Goal: Obtain resource: Obtain resource

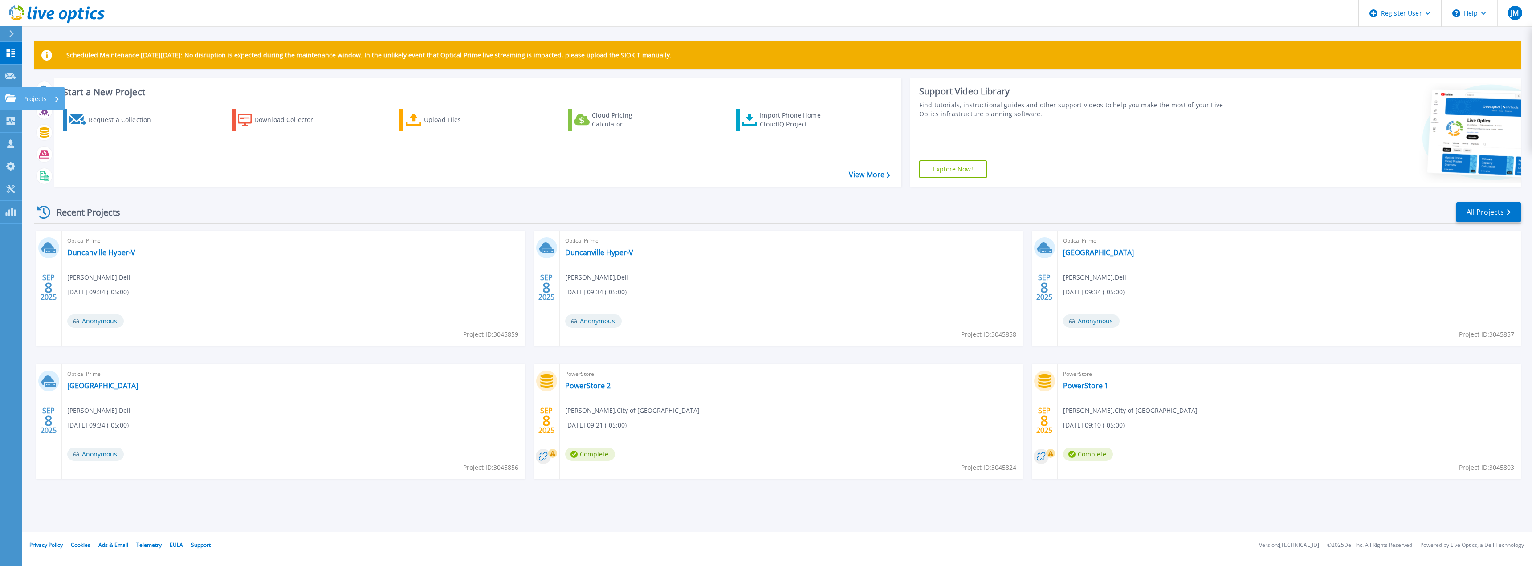
click at [47, 93] on div "Projects" at bounding box center [41, 98] width 37 height 23
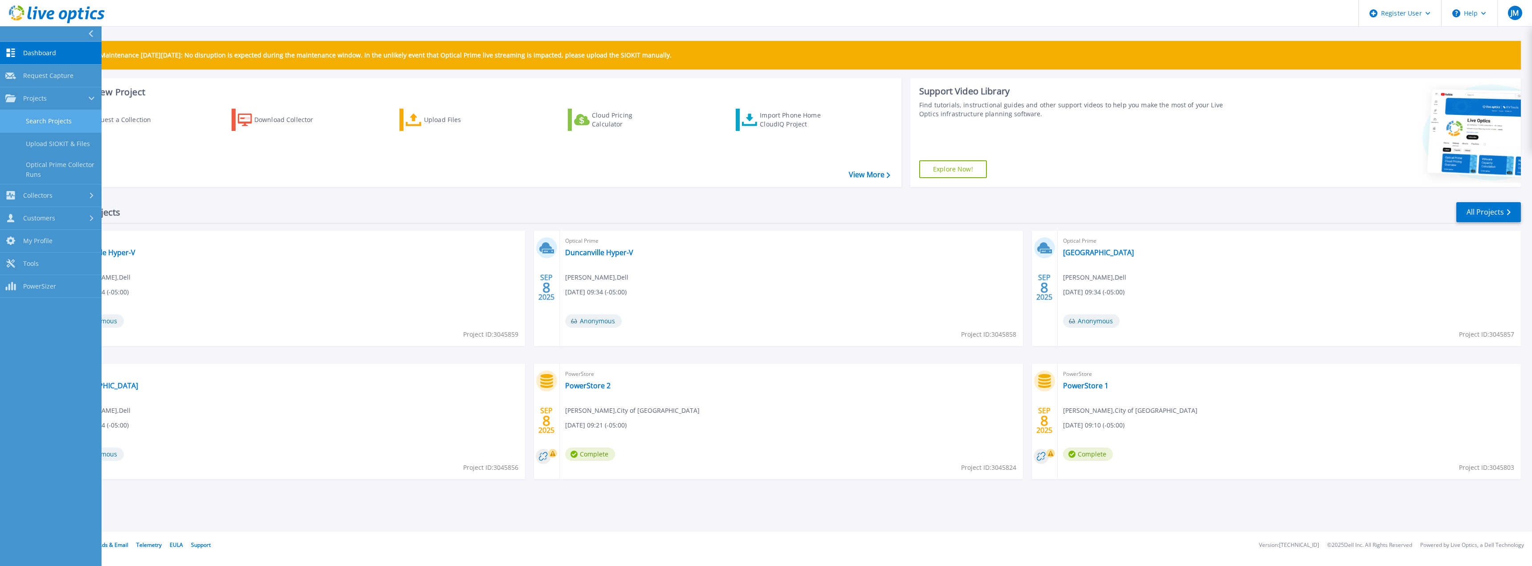
click at [52, 122] on link "Search Projects" at bounding box center [51, 121] width 102 height 23
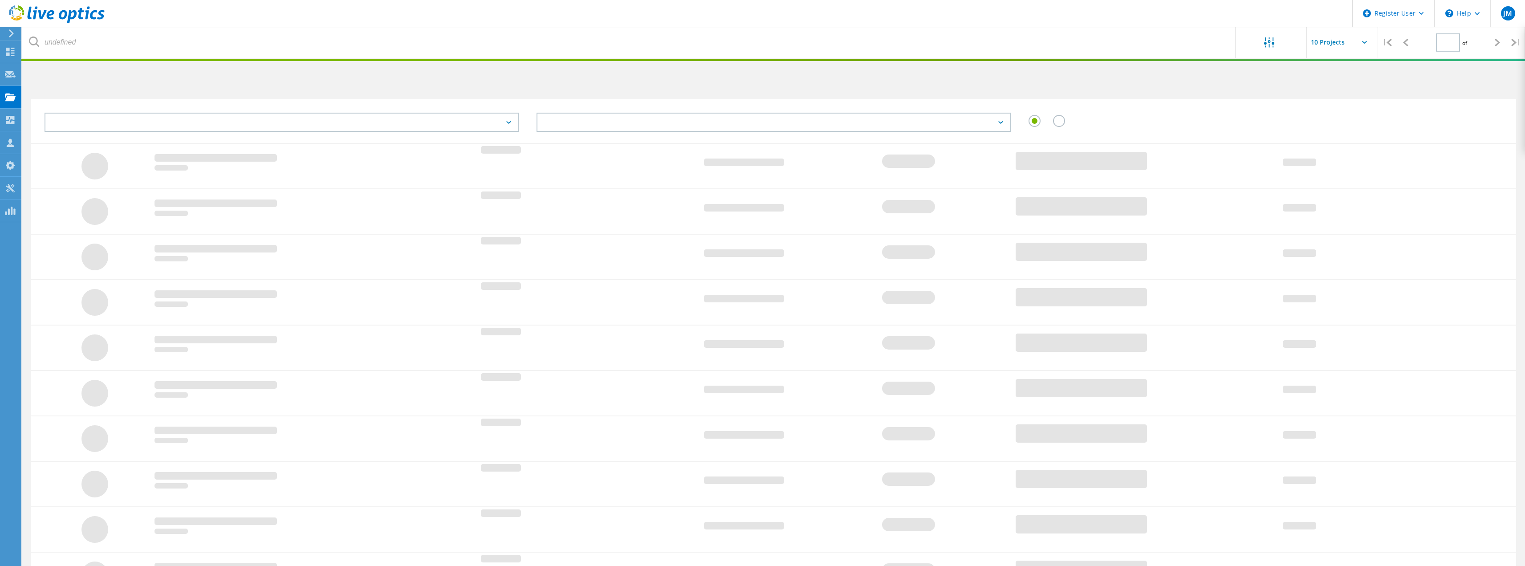
type input "1"
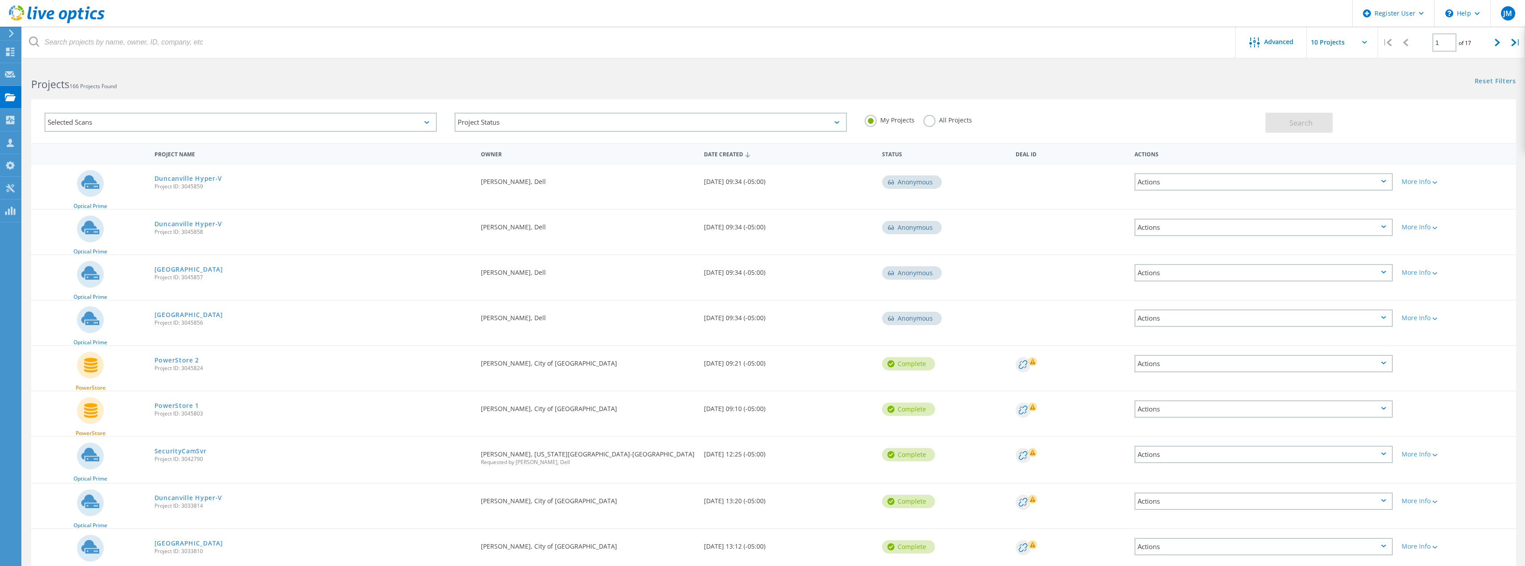
drag, startPoint x: 799, startPoint y: 321, endPoint x: 703, endPoint y: 186, distance: 165.7
click at [703, 186] on div "Optical Prime Duncanville Hyper-V Project ID: 3045859 Requested By Jeremy Mason…" at bounding box center [773, 395] width 1485 height 464
click at [703, 185] on div "Date Created 09/08/2025, 09:34 (-05:00)" at bounding box center [788, 178] width 178 height 29
drag, startPoint x: 703, startPoint y: 181, endPoint x: 791, endPoint y: 323, distance: 166.7
click at [791, 323] on div "Optical Prime Duncanville Hyper-V Project ID: 3045859 Requested By Jeremy Mason…" at bounding box center [773, 395] width 1485 height 464
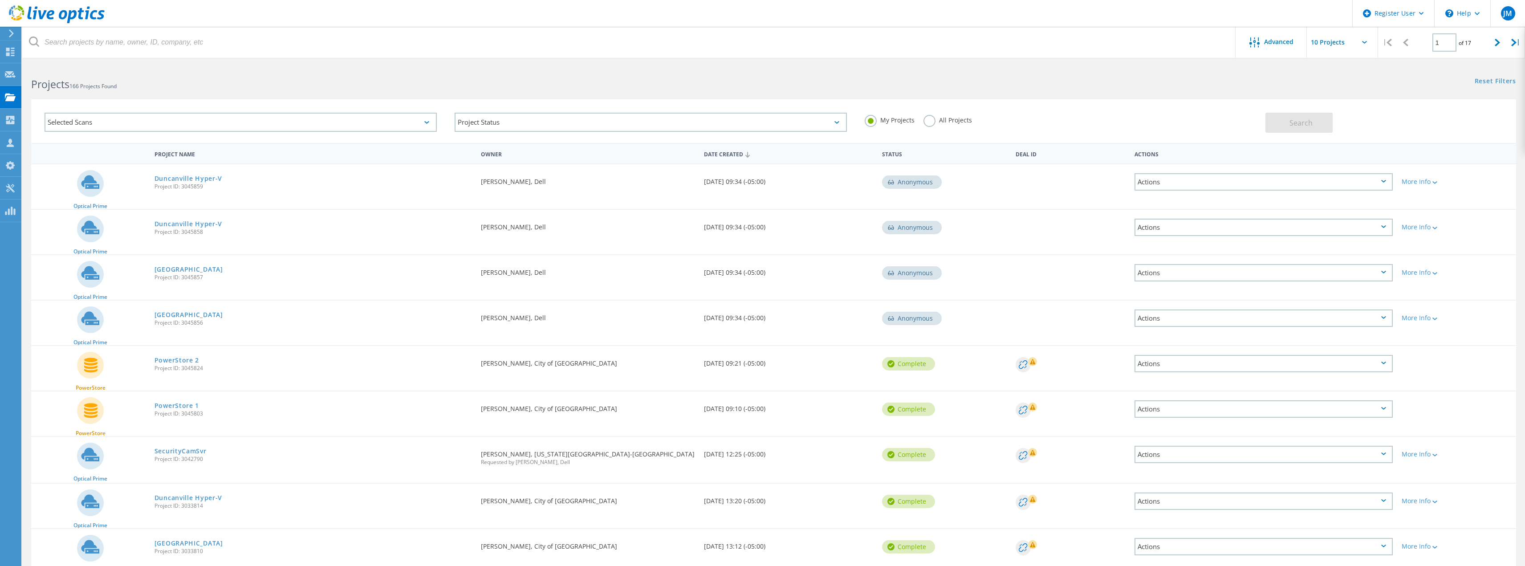
click at [791, 323] on div "Date Created 09/08/2025, 09:34 (-05:00)" at bounding box center [788, 315] width 178 height 29
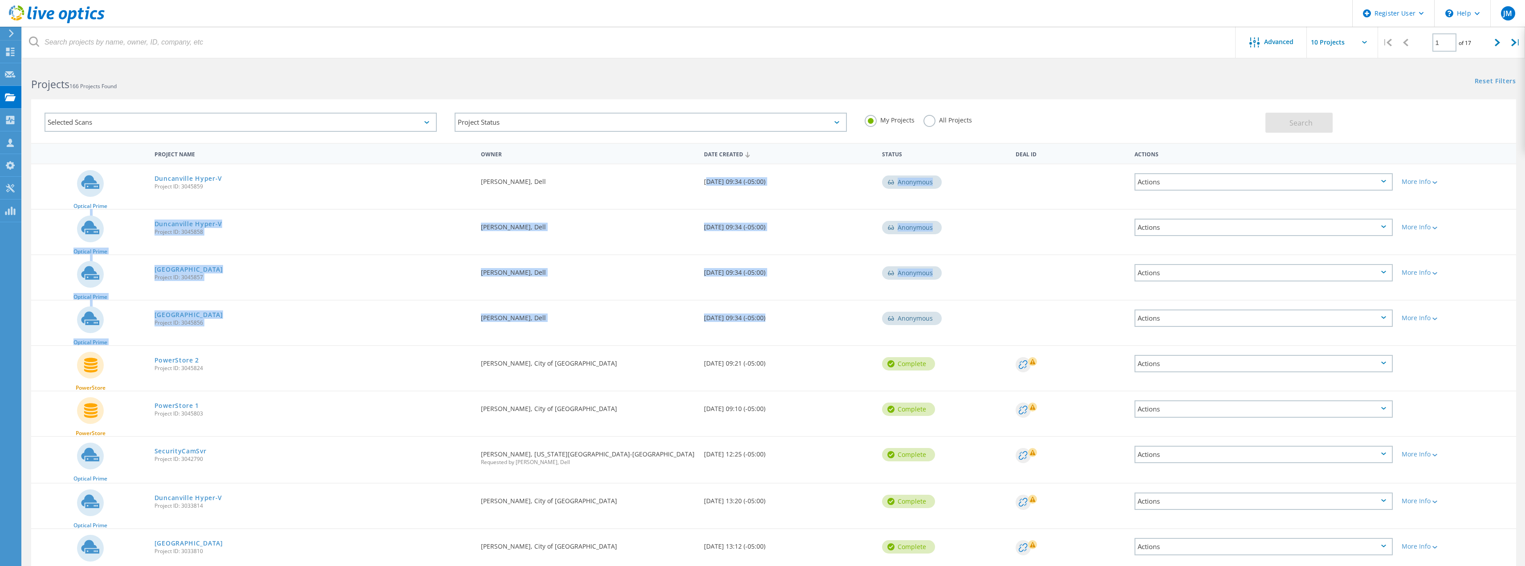
drag, startPoint x: 791, startPoint y: 323, endPoint x: 707, endPoint y: 179, distance: 166.0
click at [707, 179] on div "Optical Prime Duncanville Hyper-V Project ID: 3045859 Requested By Jeremy Mason…" at bounding box center [773, 395] width 1485 height 464
click at [707, 179] on div "Date Created 09/08/2025, 09:34 (-05:00)" at bounding box center [788, 178] width 178 height 29
drag, startPoint x: 439, startPoint y: 180, endPoint x: 755, endPoint y: 319, distance: 345.5
click at [755, 319] on div "Optical Prime Duncanville Hyper-V Project ID: 3045859 Requested By Jeremy Mason…" at bounding box center [773, 395] width 1485 height 464
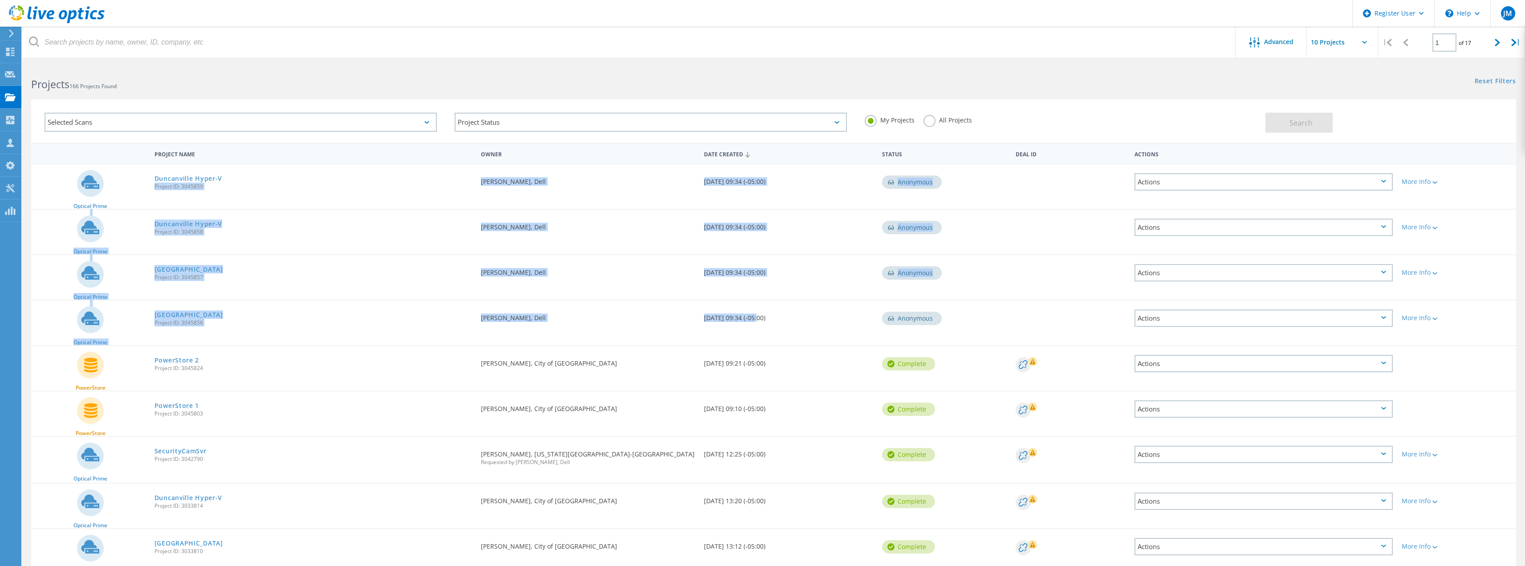
click at [755, 319] on div "Date Created 09/08/2025, 09:34 (-05:00)" at bounding box center [788, 315] width 178 height 29
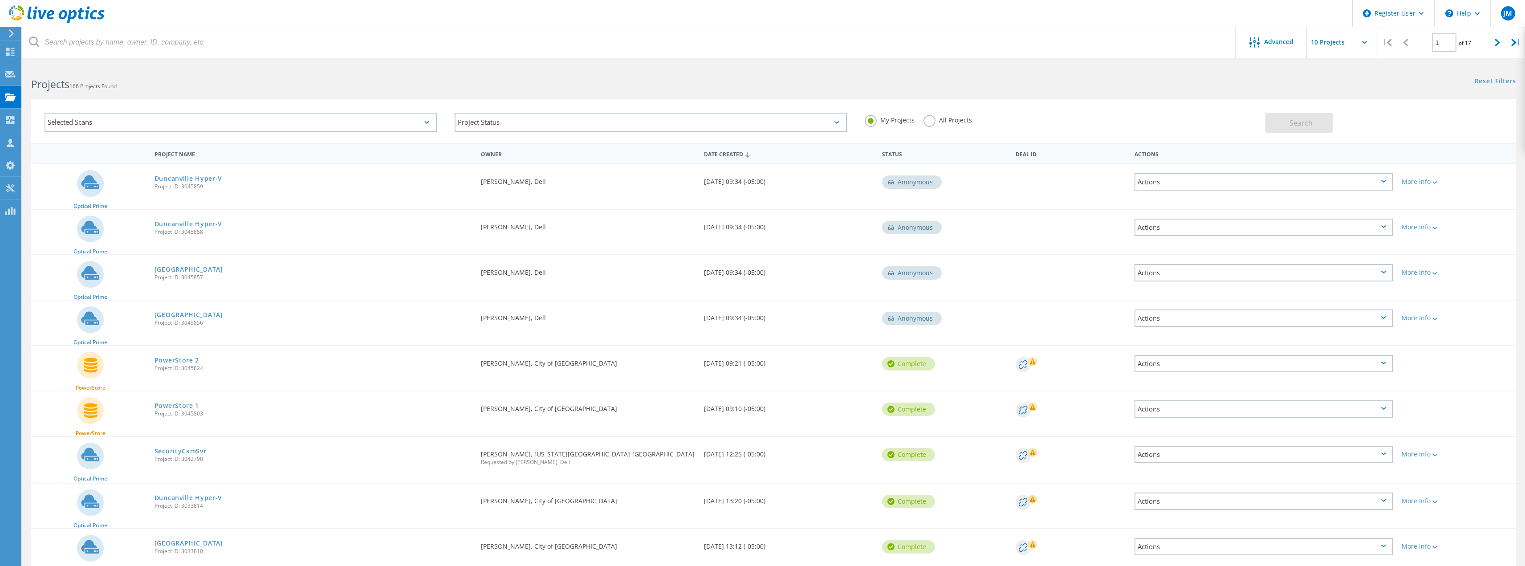
drag, startPoint x: 783, startPoint y: 322, endPoint x: 474, endPoint y: 182, distance: 339.2
click at [474, 182] on div "Optical Prime Duncanville Hyper-V Project ID: 3045859 Requested By Jeremy Mason…" at bounding box center [773, 395] width 1485 height 464
click at [474, 182] on div "Duncanville Hyper-V Project ID: 3045859" at bounding box center [313, 181] width 327 height 34
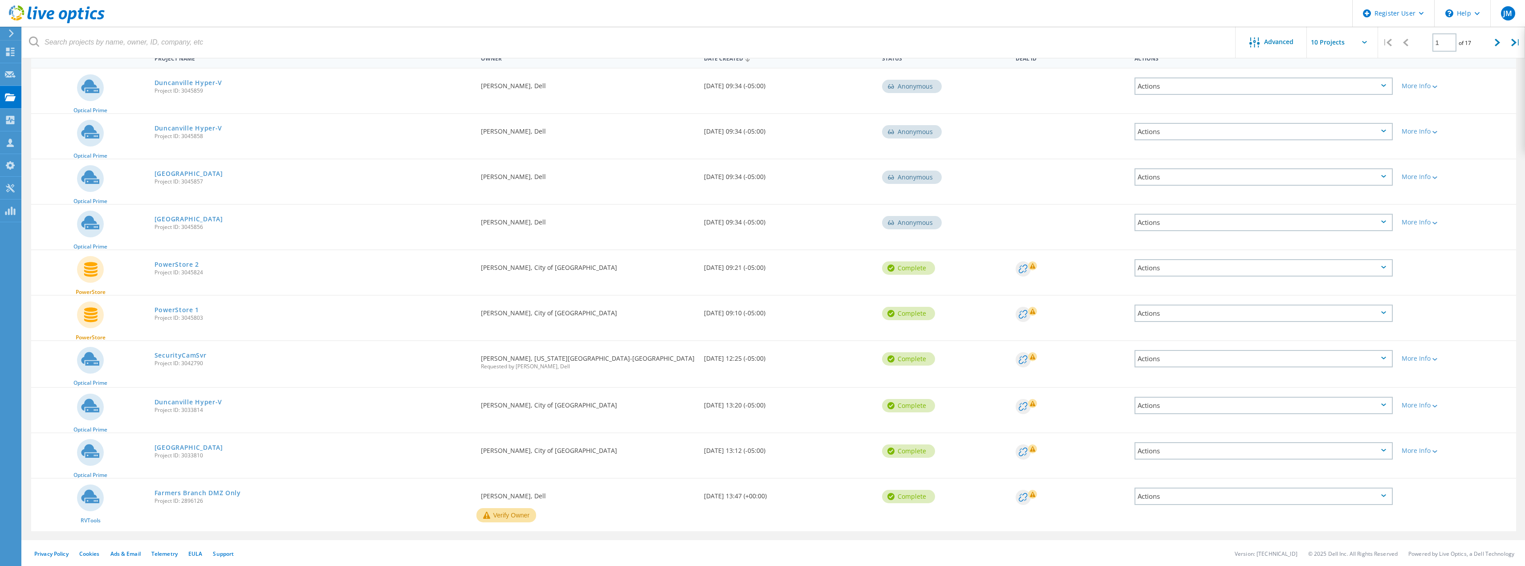
scroll to position [97, 0]
click at [182, 450] on link "Duncanville" at bounding box center [189, 446] width 69 height 6
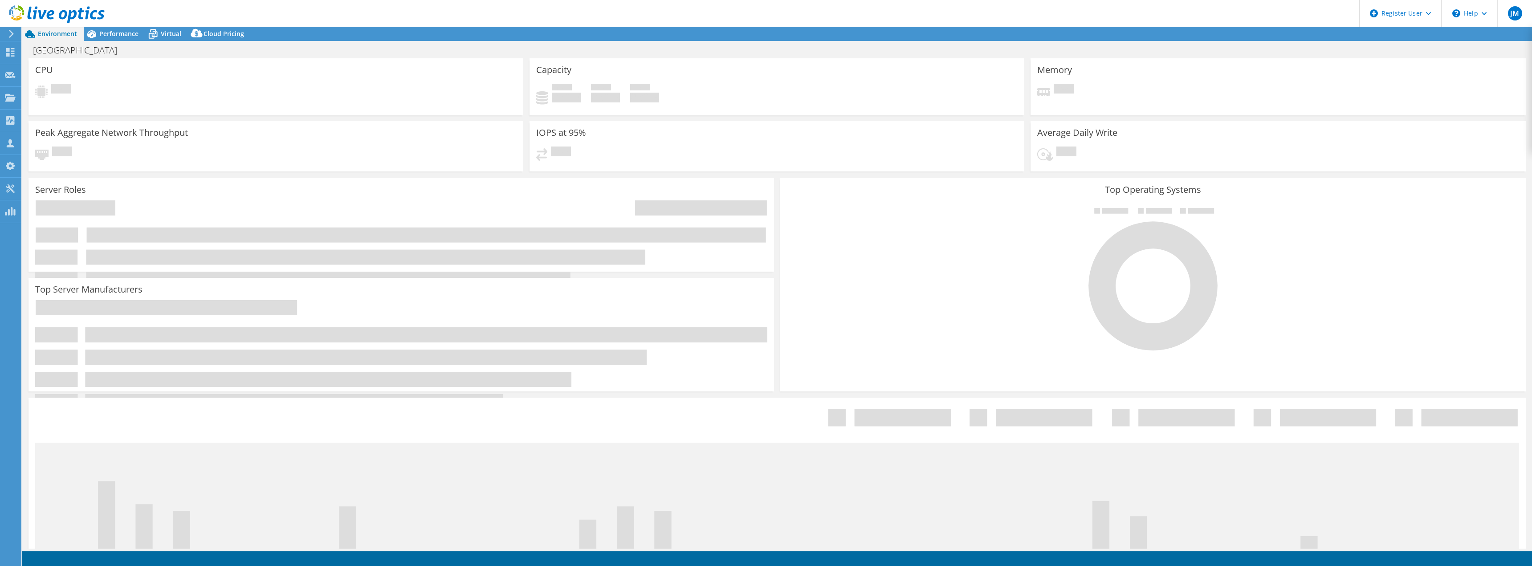
select select "USD"
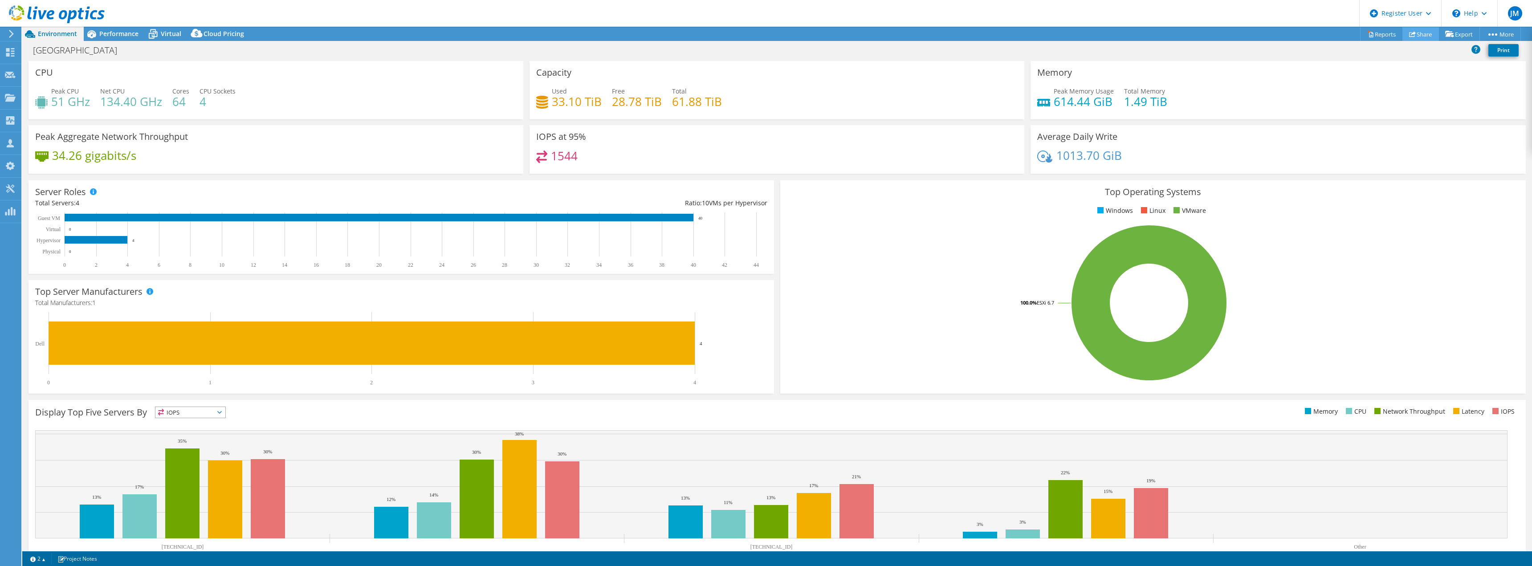
click at [1417, 33] on link "Share" at bounding box center [1420, 34] width 37 height 14
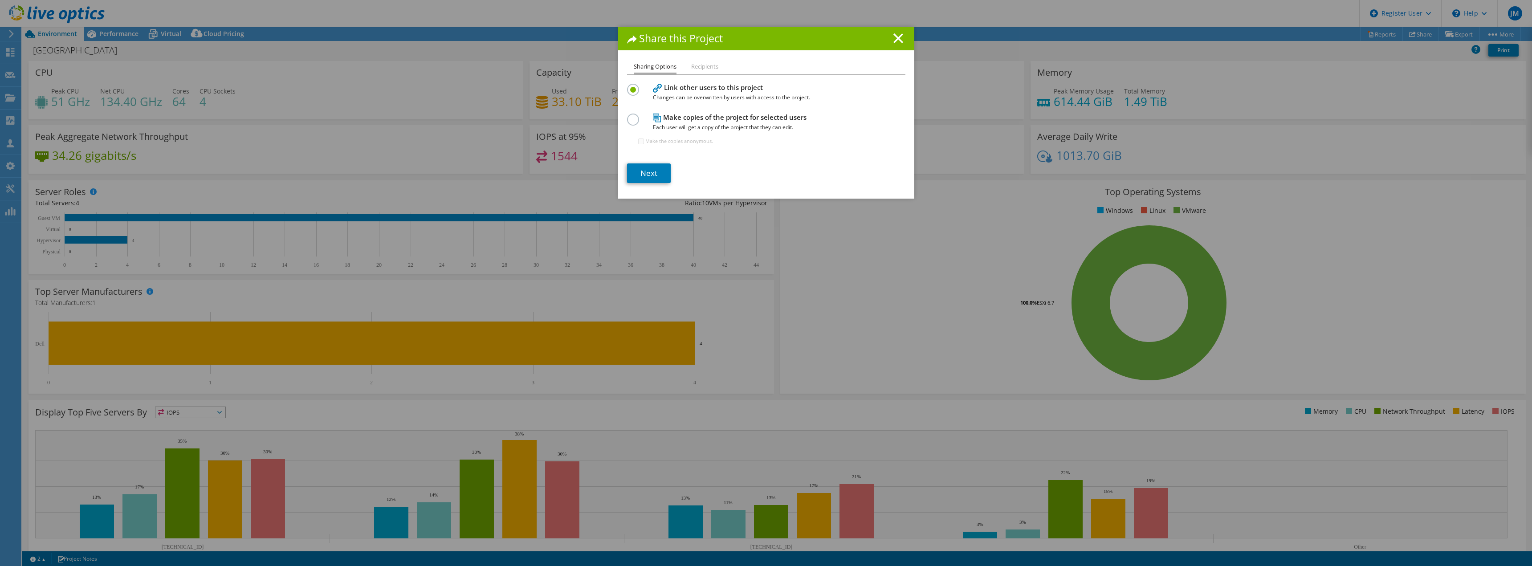
click at [900, 41] on h1 "Share this Project" at bounding box center [766, 38] width 278 height 10
click at [897, 35] on icon at bounding box center [898, 38] width 10 height 10
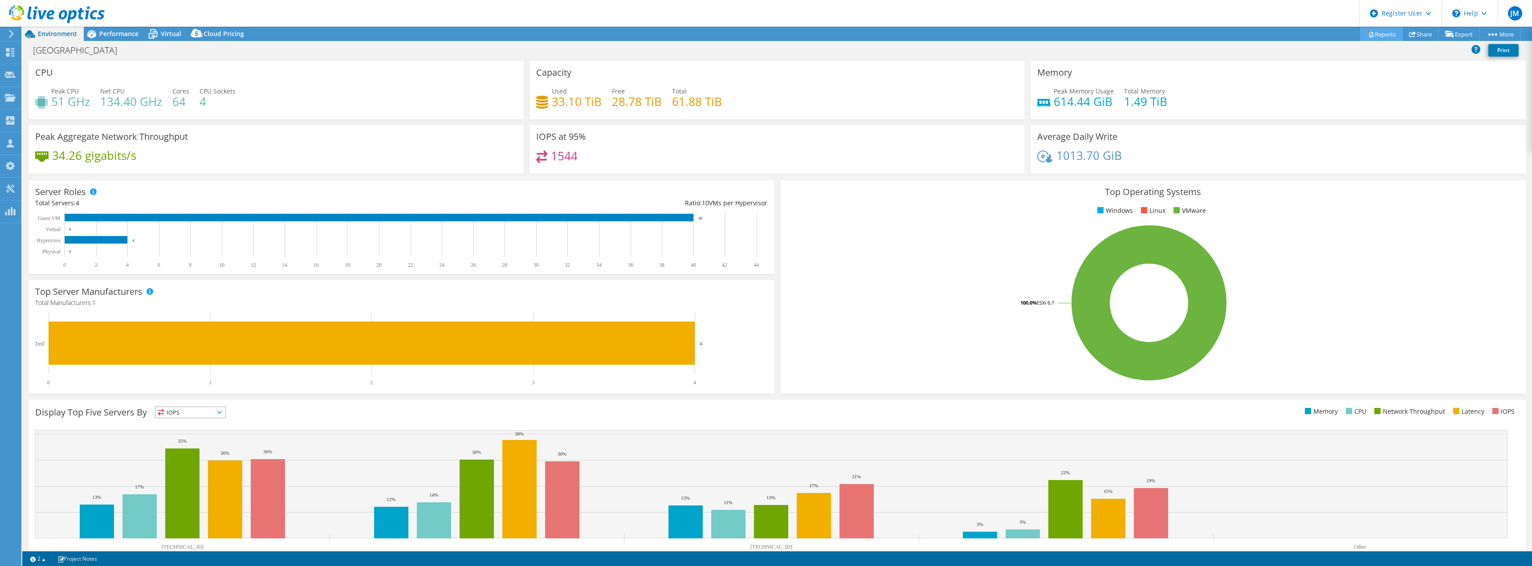
click at [1367, 37] on icon at bounding box center [1370, 34] width 7 height 7
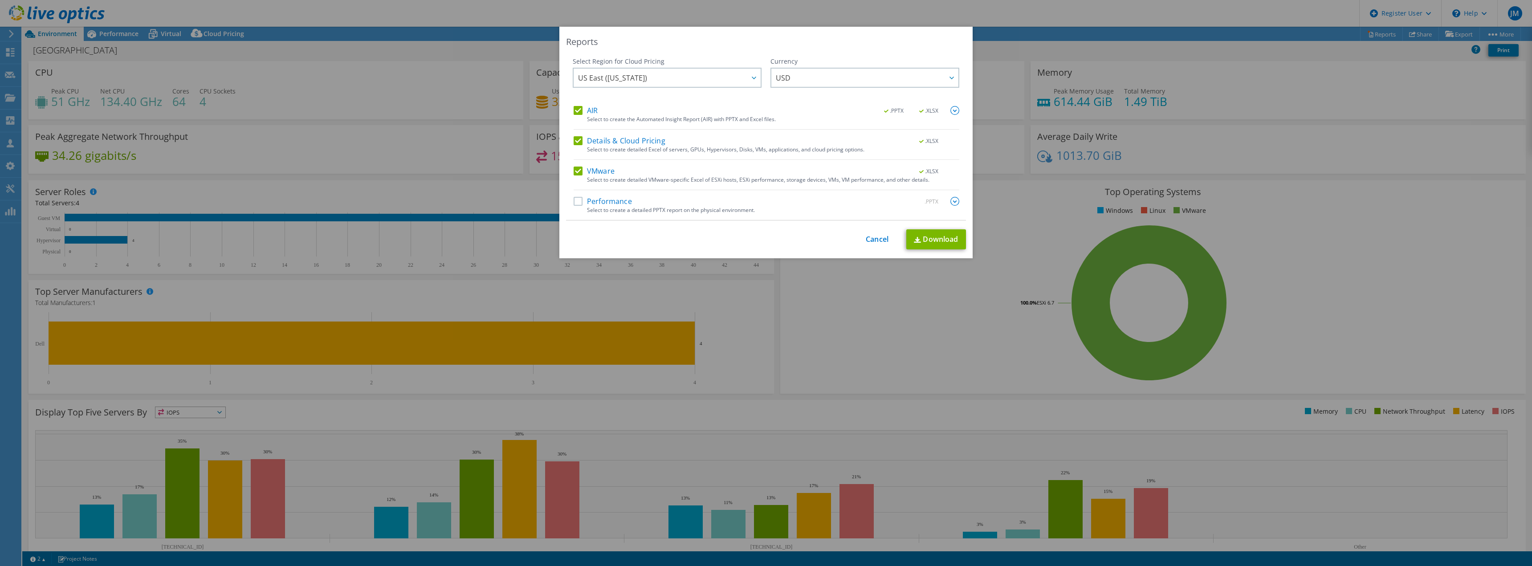
click at [573, 207] on div "Performance .PPTX Select to create a detailed PPTX report on the physical envir…" at bounding box center [766, 208] width 386 height 23
click at [573, 203] on label "Performance" at bounding box center [602, 201] width 58 height 9
click at [0, 0] on input "Performance" at bounding box center [0, 0] width 0 height 0
click at [932, 235] on link "Download" at bounding box center [936, 239] width 60 height 20
click at [877, 236] on link "Cancel" at bounding box center [877, 239] width 23 height 8
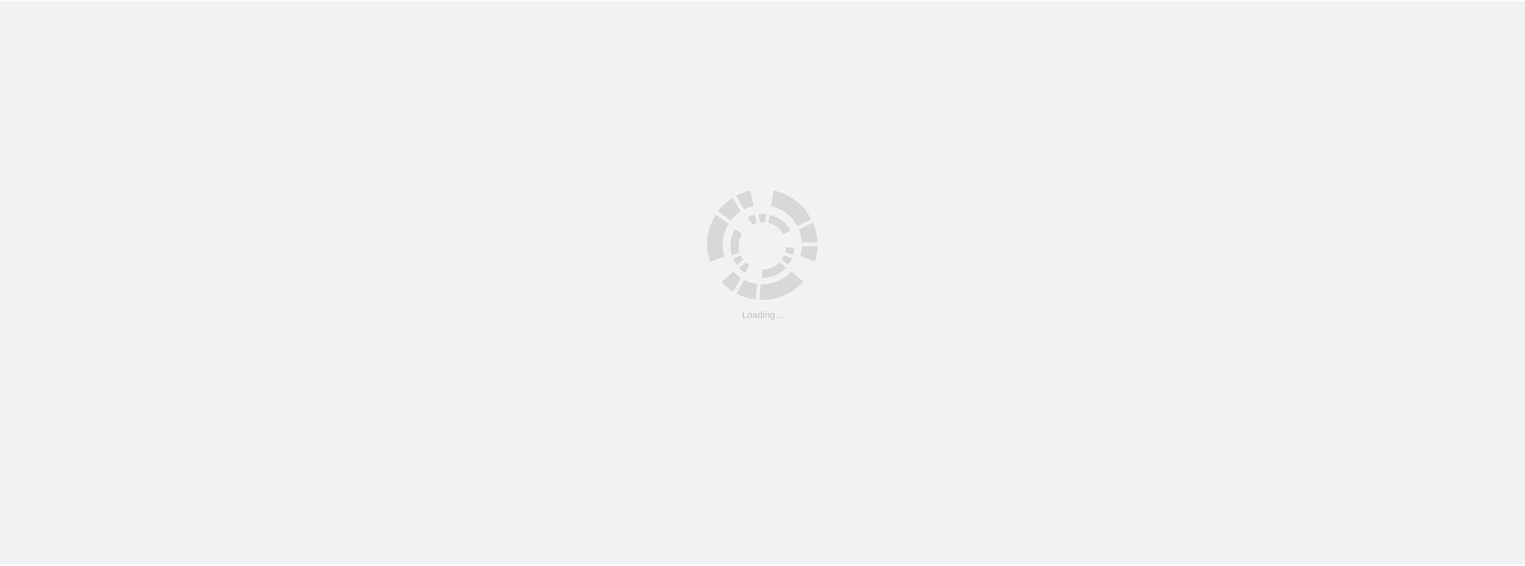
scroll to position [24, 0]
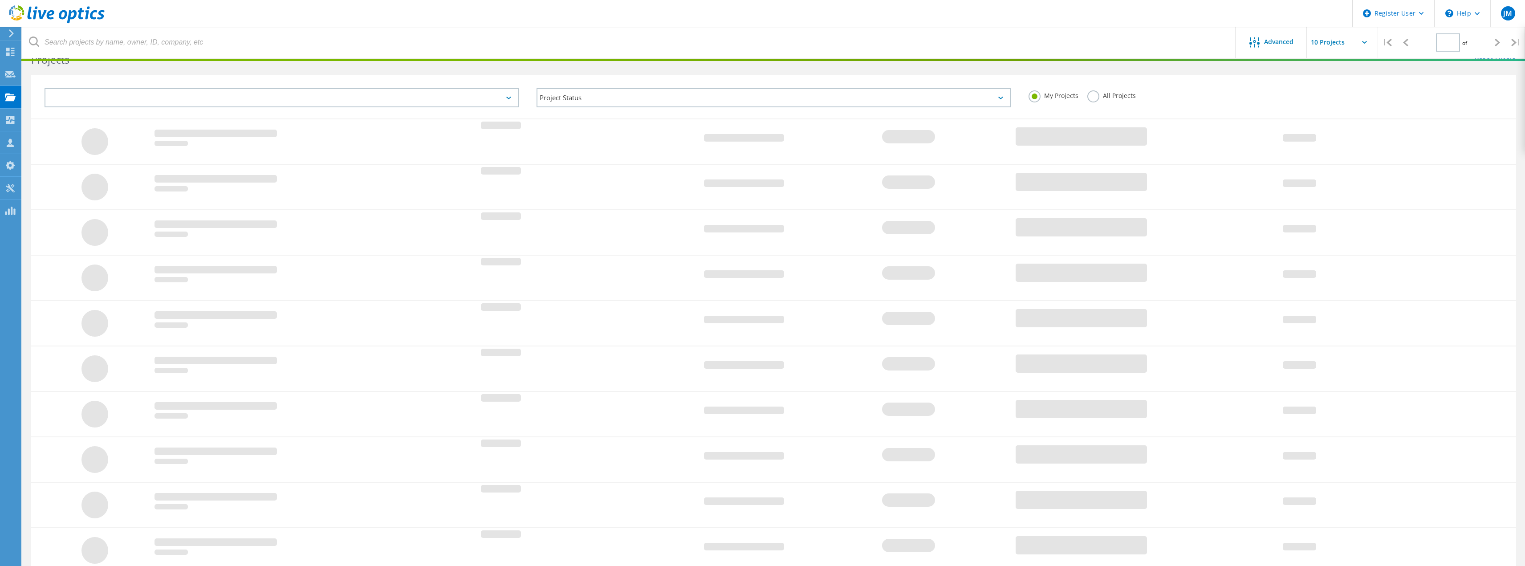
type input "1"
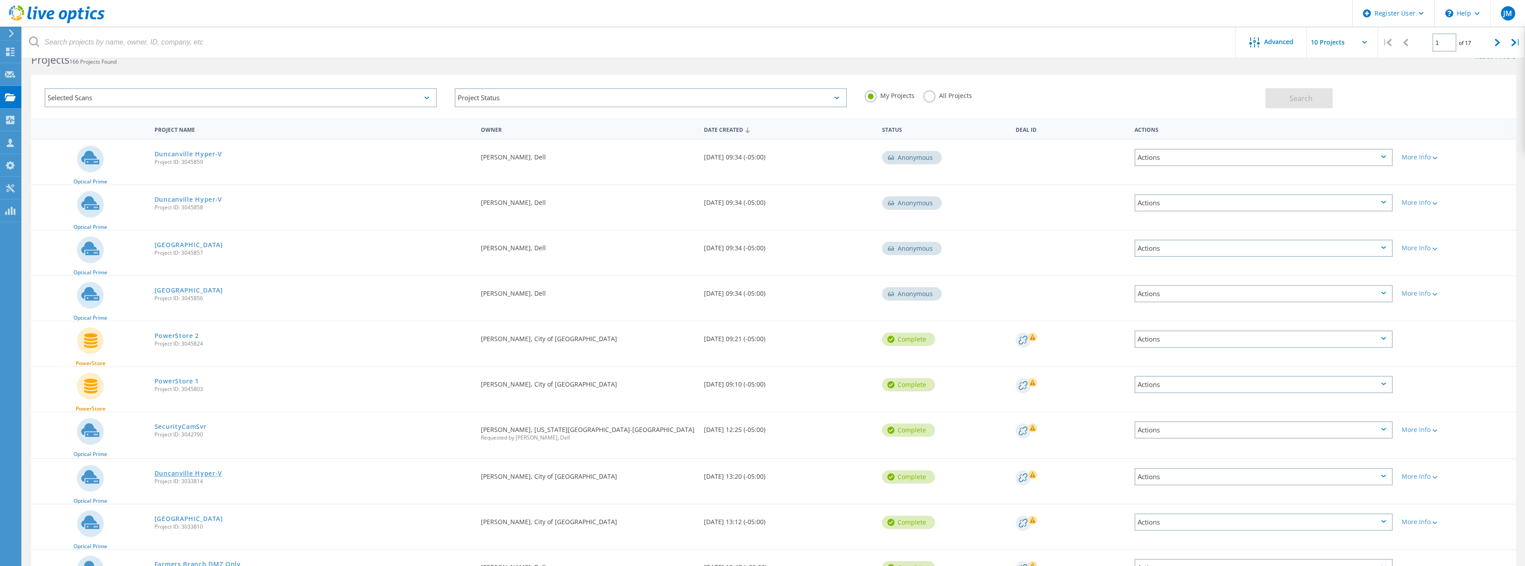
click at [192, 471] on link "Duncanville Hyper-V" at bounding box center [189, 473] width 68 height 6
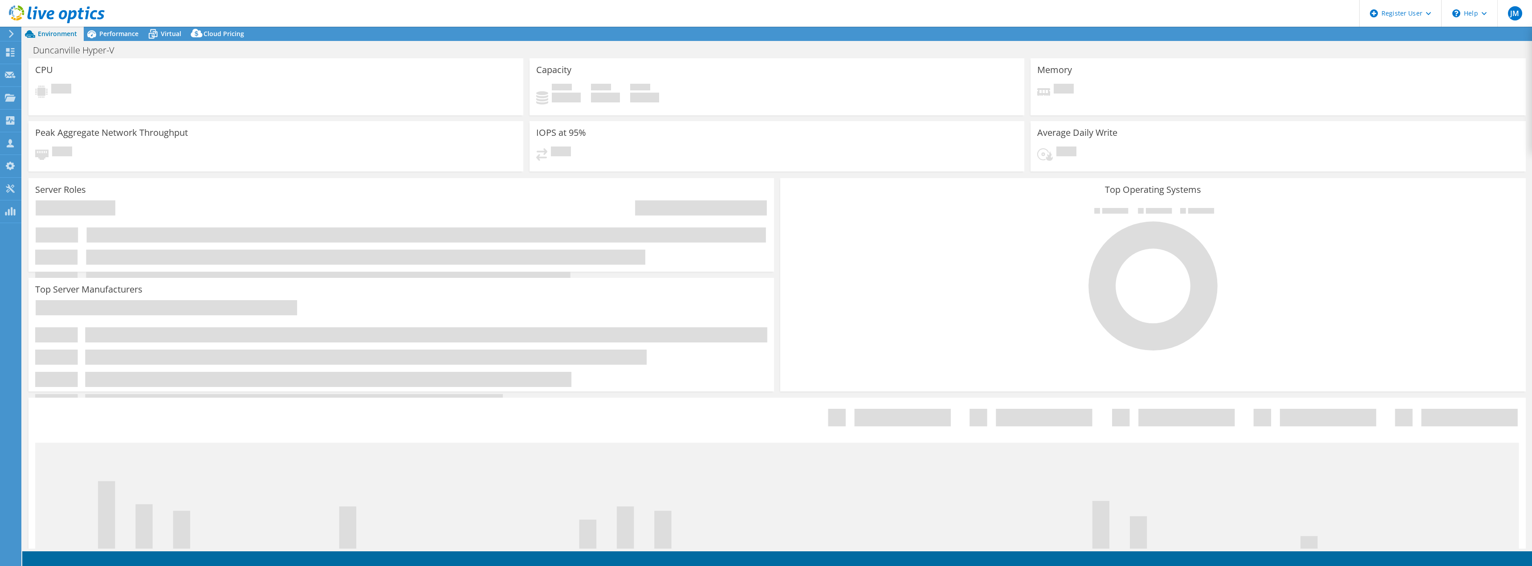
select select "USD"
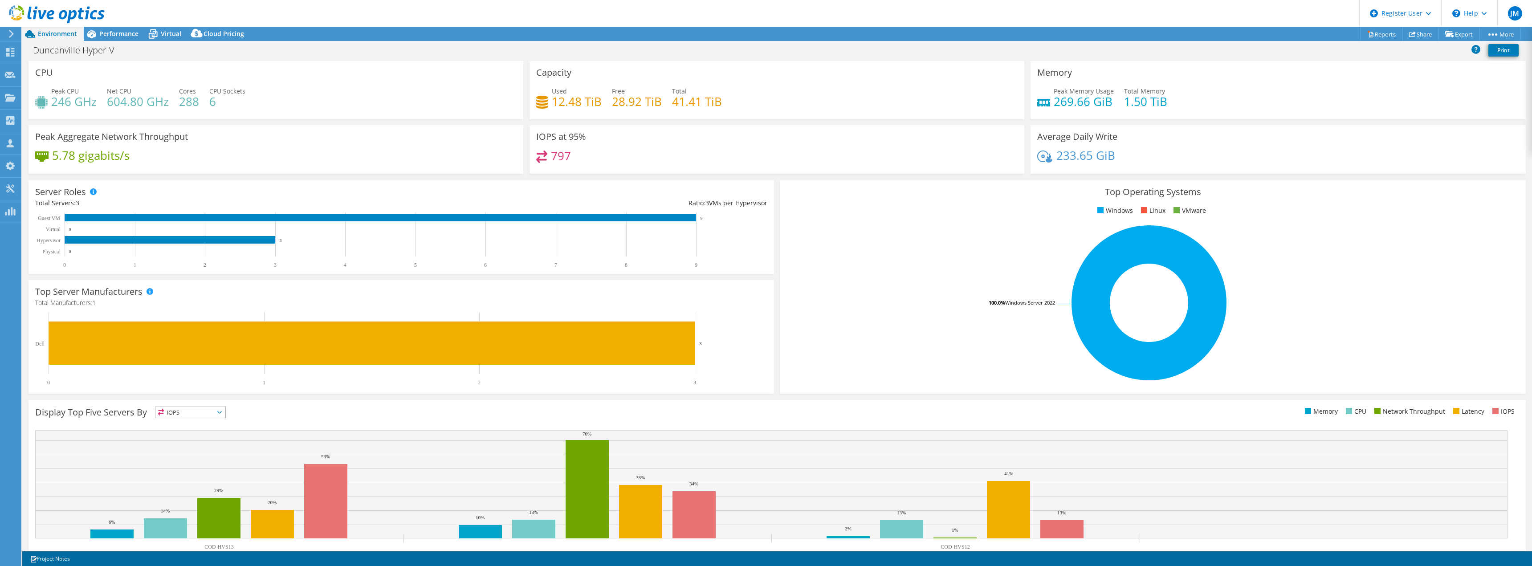
click at [890, 37] on div "Project Actions Project Actions Reports Share Export vSAN ReadyNode Sizer" at bounding box center [776, 34] width 1509 height 14
click at [1385, 30] on link "Reports" at bounding box center [1381, 34] width 43 height 14
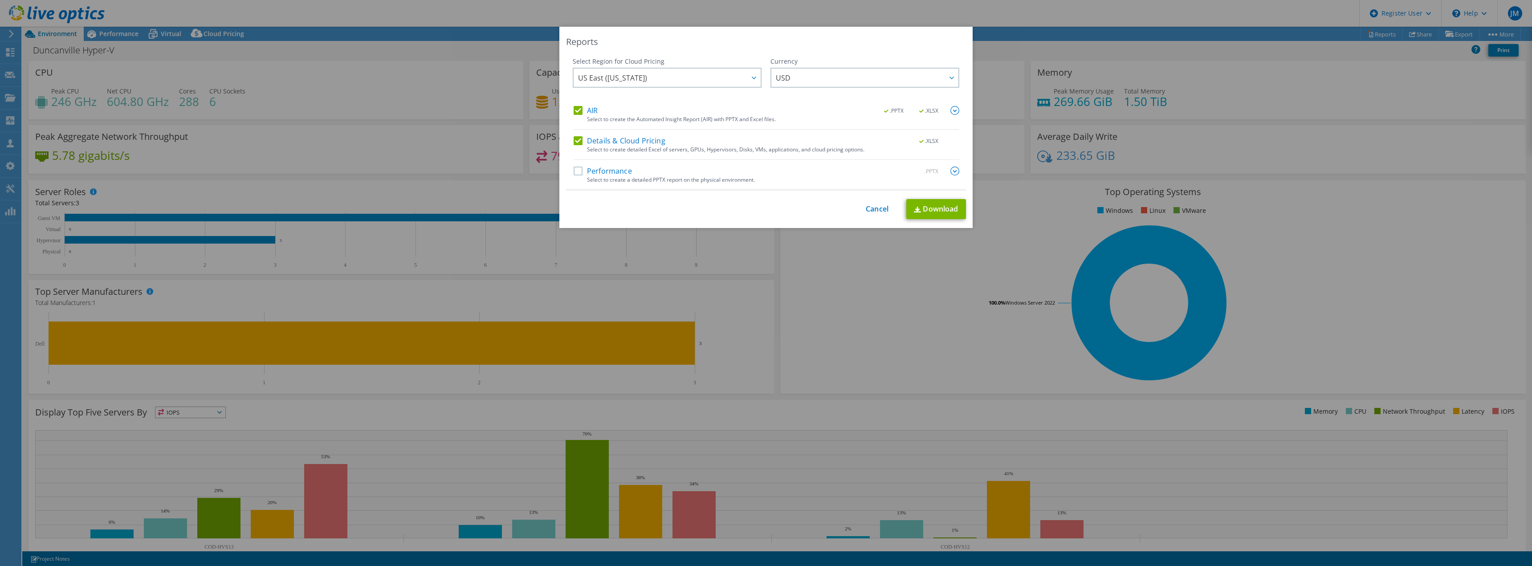
click at [569, 176] on div "Select Region for Cloud Pricing Asia Pacific (Hong Kong) Asia Pacific (Mumbai) …" at bounding box center [766, 123] width 400 height 133
click at [573, 175] on div "Performance .PPTX" at bounding box center [766, 172] width 386 height 10
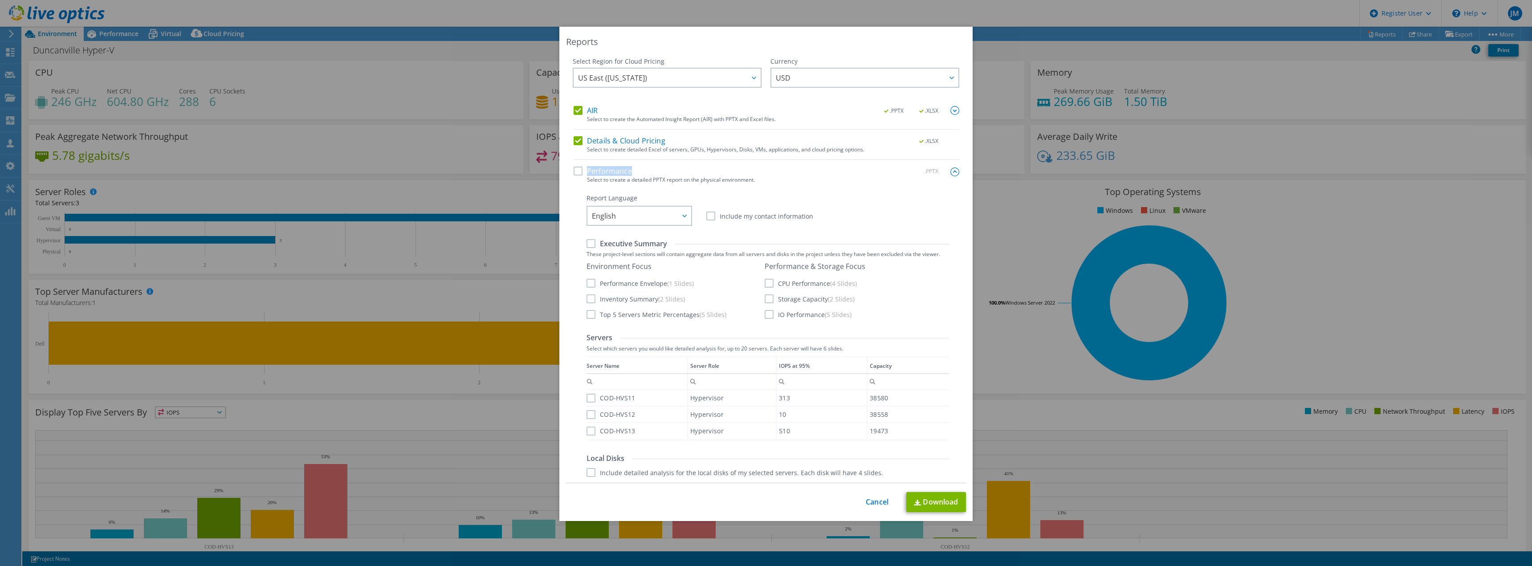
click at [576, 172] on label "Performance" at bounding box center [602, 171] width 58 height 9
click at [0, 0] on input "Performance" at bounding box center [0, 0] width 0 height 0
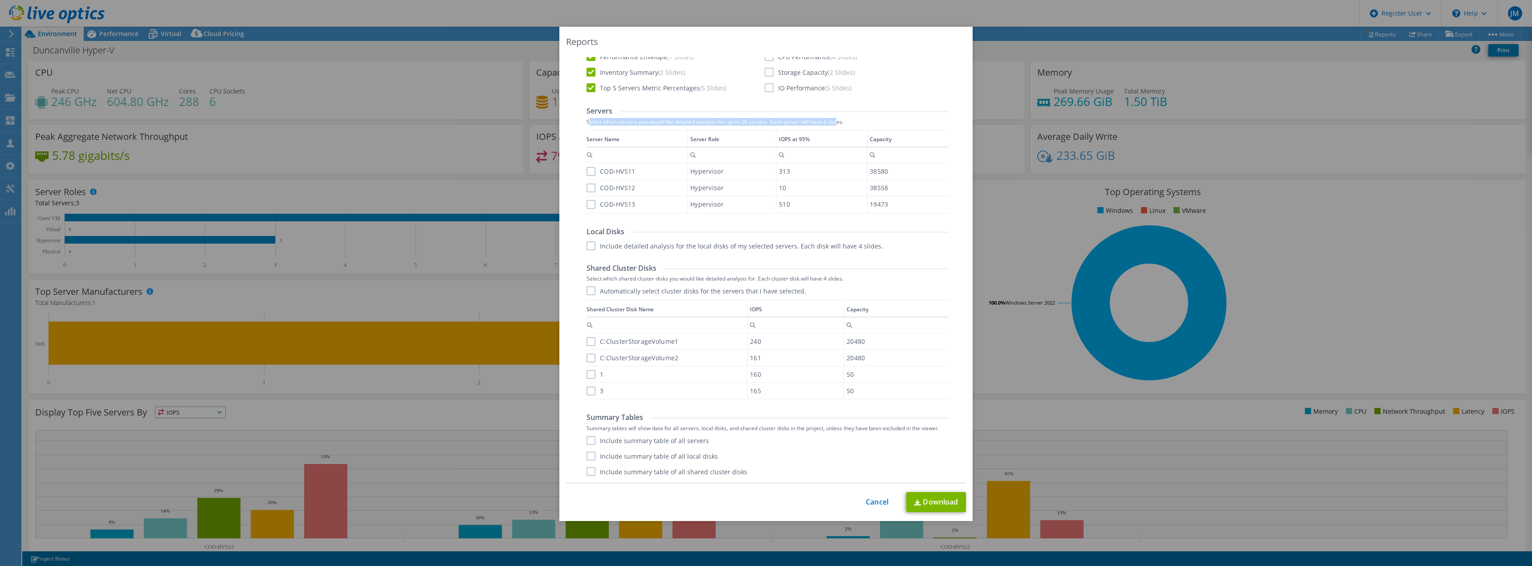
drag, startPoint x: 586, startPoint y: 123, endPoint x: 834, endPoint y: 123, distance: 248.0
click at [834, 123] on label "Select which servers you would like detailed analysis for, up to 20 servers. Ea…" at bounding box center [767, 122] width 362 height 6
drag, startPoint x: 855, startPoint y: 123, endPoint x: 634, endPoint y: 126, distance: 220.9
click at [641, 123] on label "Select which servers you would like detailed analysis for, up to 20 servers. Ea…" at bounding box center [767, 122] width 362 height 6
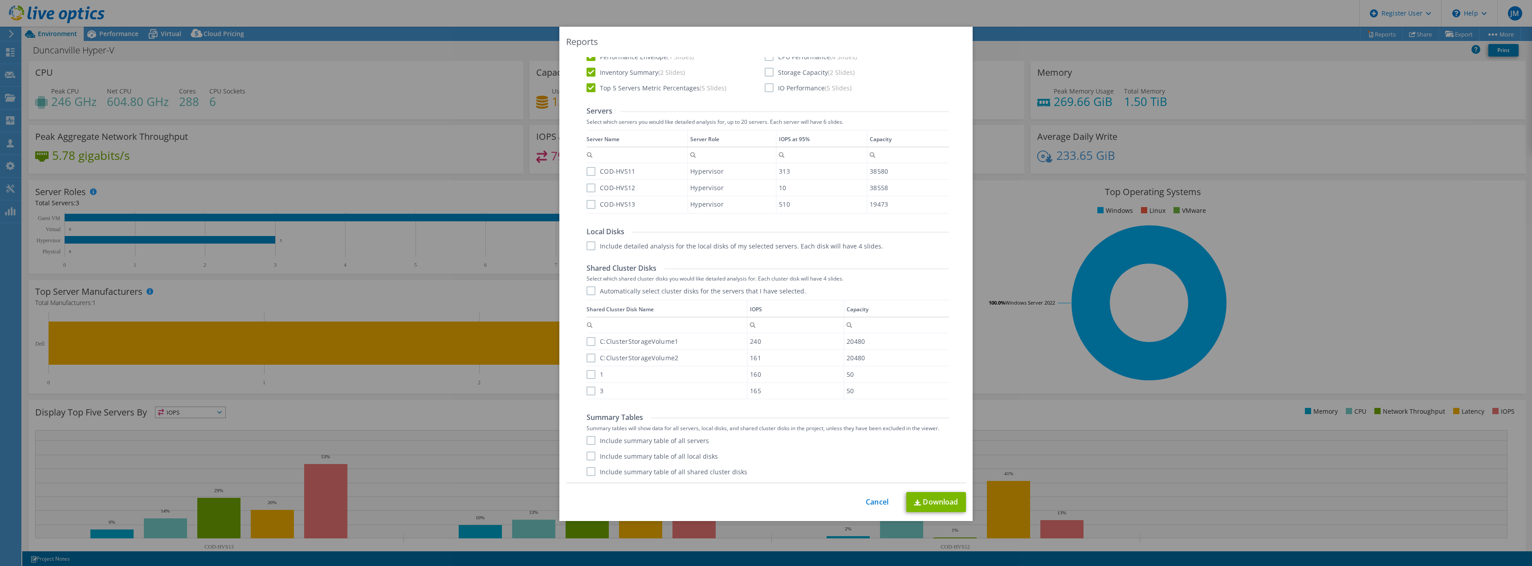
click at [589, 168] on label "COD-HVS11" at bounding box center [610, 171] width 49 height 9
click at [0, 0] on input "COD-HVS11" at bounding box center [0, 0] width 0 height 0
click at [589, 186] on label "COD-HVS12" at bounding box center [610, 187] width 49 height 9
click at [0, 0] on input "COD-HVS12" at bounding box center [0, 0] width 0 height 0
click at [588, 204] on label "COD-HVS13" at bounding box center [610, 204] width 49 height 9
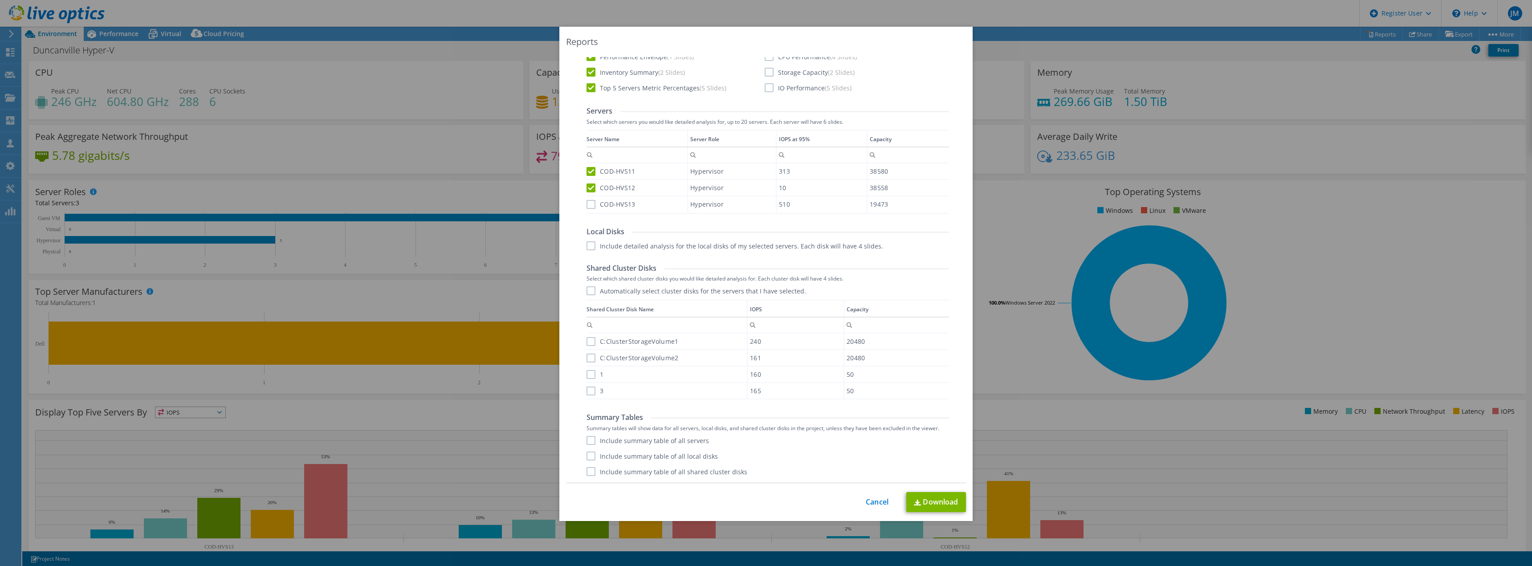
click at [0, 0] on input "COD-HVS13" at bounding box center [0, 0] width 0 height 0
click at [591, 473] on label "Include summary table of all shared cluster disks" at bounding box center [666, 471] width 161 height 9
click at [0, 0] on input "Include summary table of all shared cluster disks" at bounding box center [0, 0] width 0 height 0
drag, startPoint x: 590, startPoint y: 459, endPoint x: 587, endPoint y: 447, distance: 11.8
click at [590, 459] on label "Include summary table of all local disks" at bounding box center [651, 455] width 131 height 9
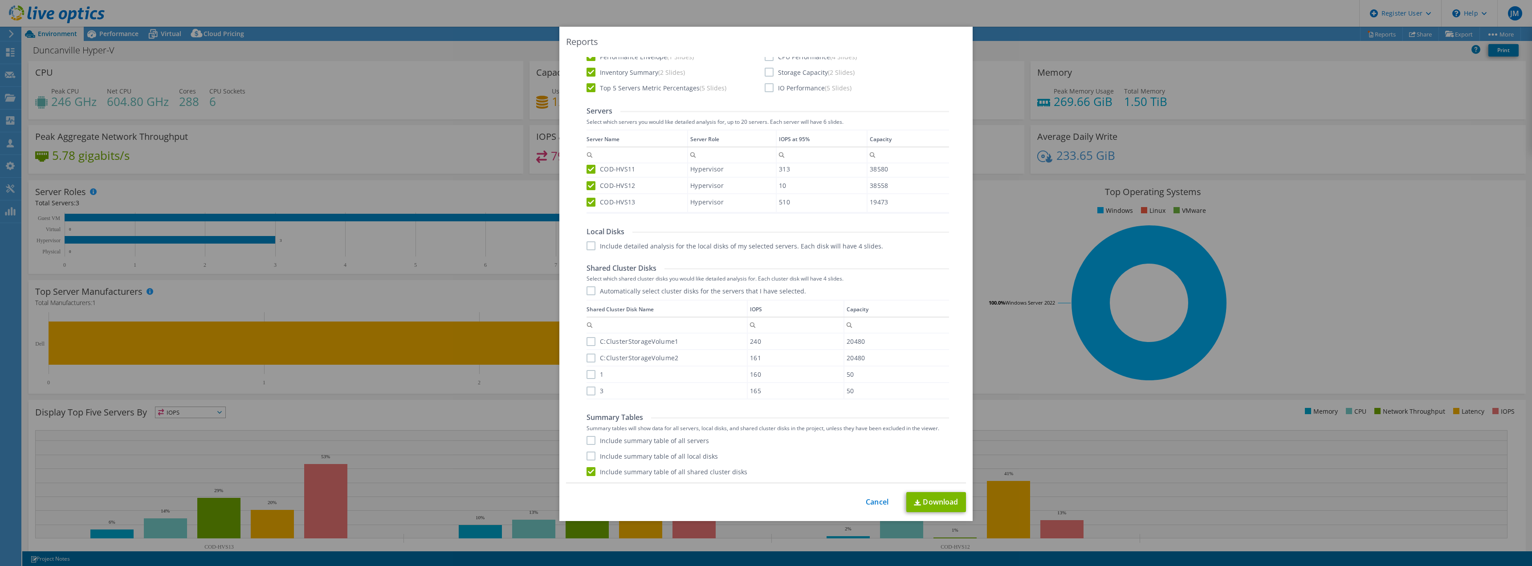
click at [0, 0] on input "Include summary table of all local disks" at bounding box center [0, 0] width 0 height 0
click at [587, 443] on label "Include summary table of all servers" at bounding box center [647, 440] width 122 height 9
click at [0, 0] on input "Include summary table of all servers" at bounding box center [0, 0] width 0 height 0
click at [945, 504] on link "Download" at bounding box center [936, 502] width 60 height 20
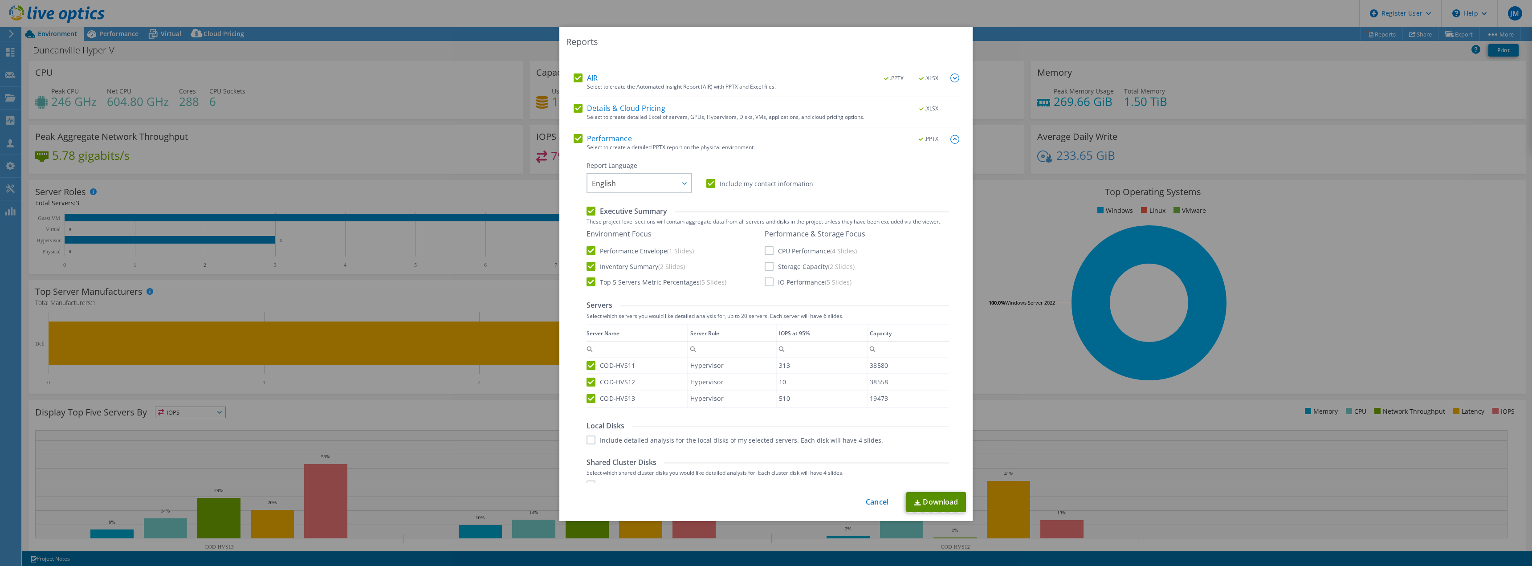
scroll to position [45, 0]
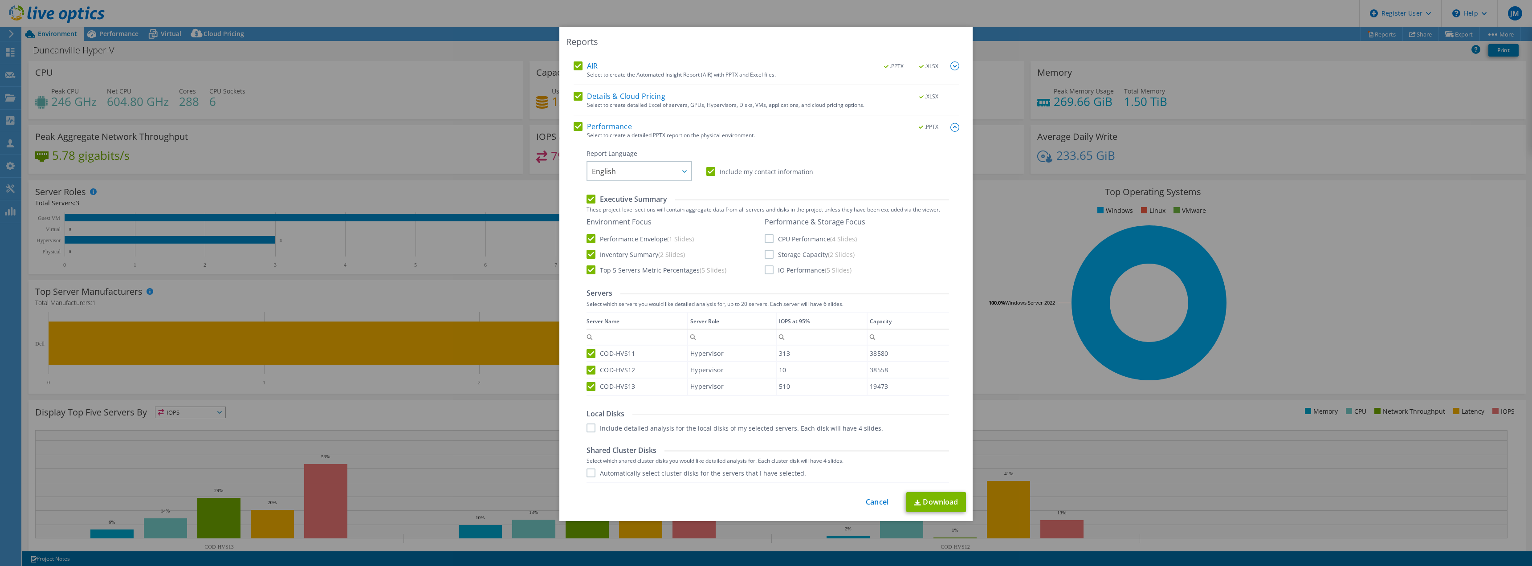
click at [854, 500] on div "This process may take a while, please wait... Cancel Download" at bounding box center [766, 502] width 400 height 20
click at [878, 498] on link "Cancel" at bounding box center [877, 502] width 23 height 8
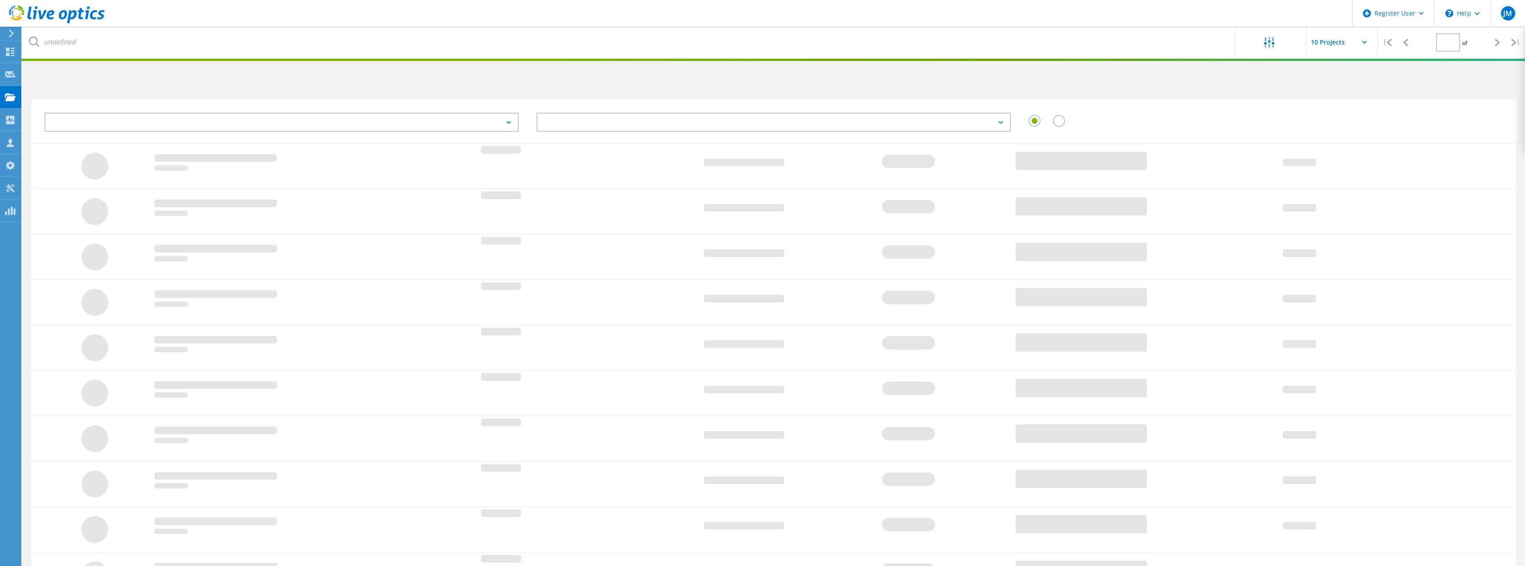
type input "1"
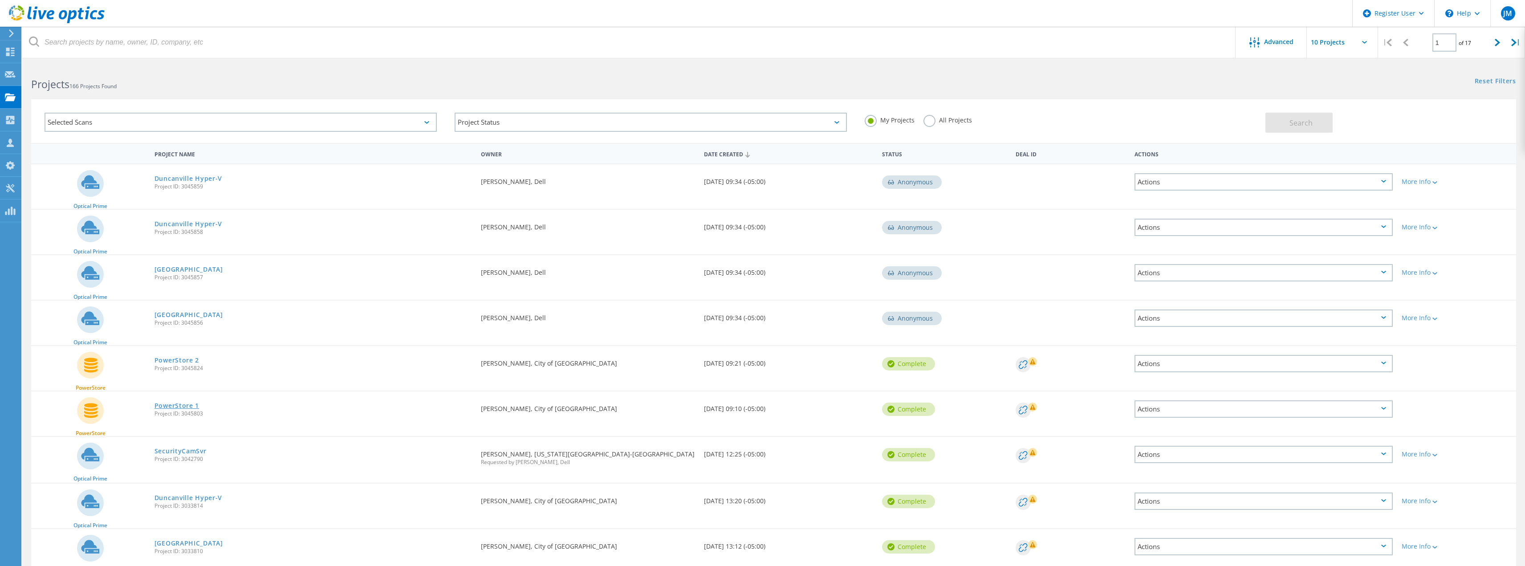
click at [170, 406] on link "PowerStore 1" at bounding box center [177, 406] width 45 height 6
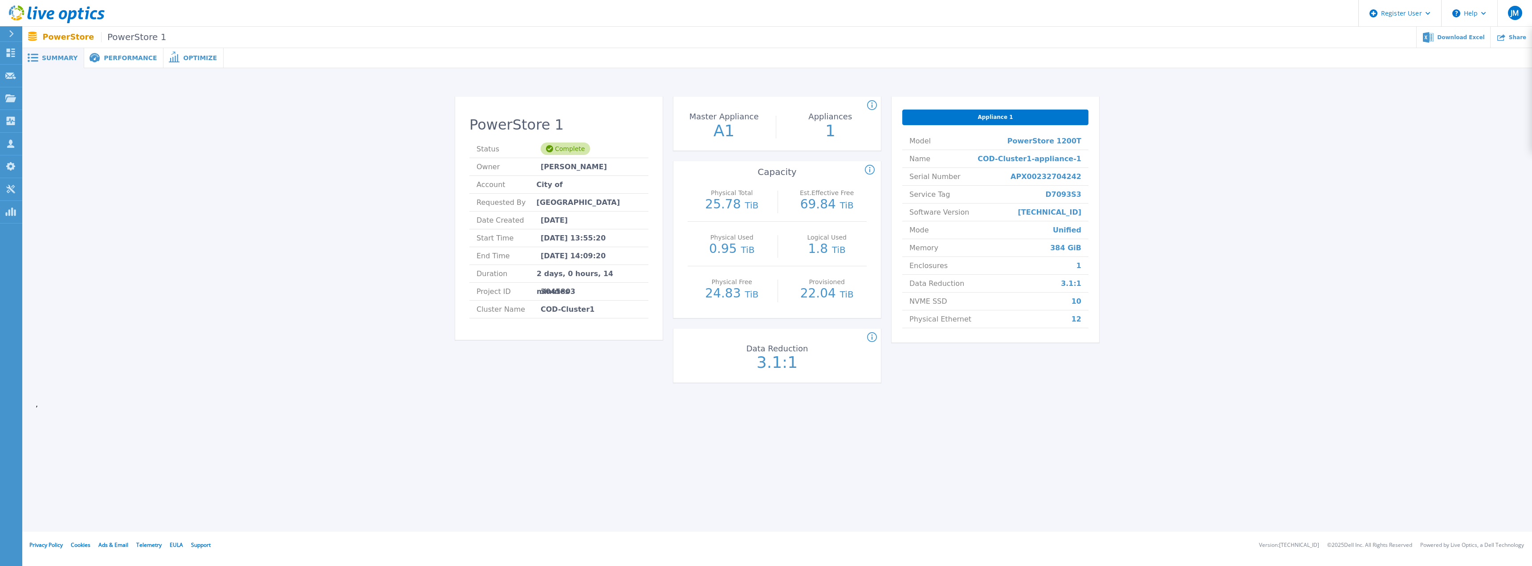
click at [108, 59] on span "Performance" at bounding box center [130, 58] width 53 height 6
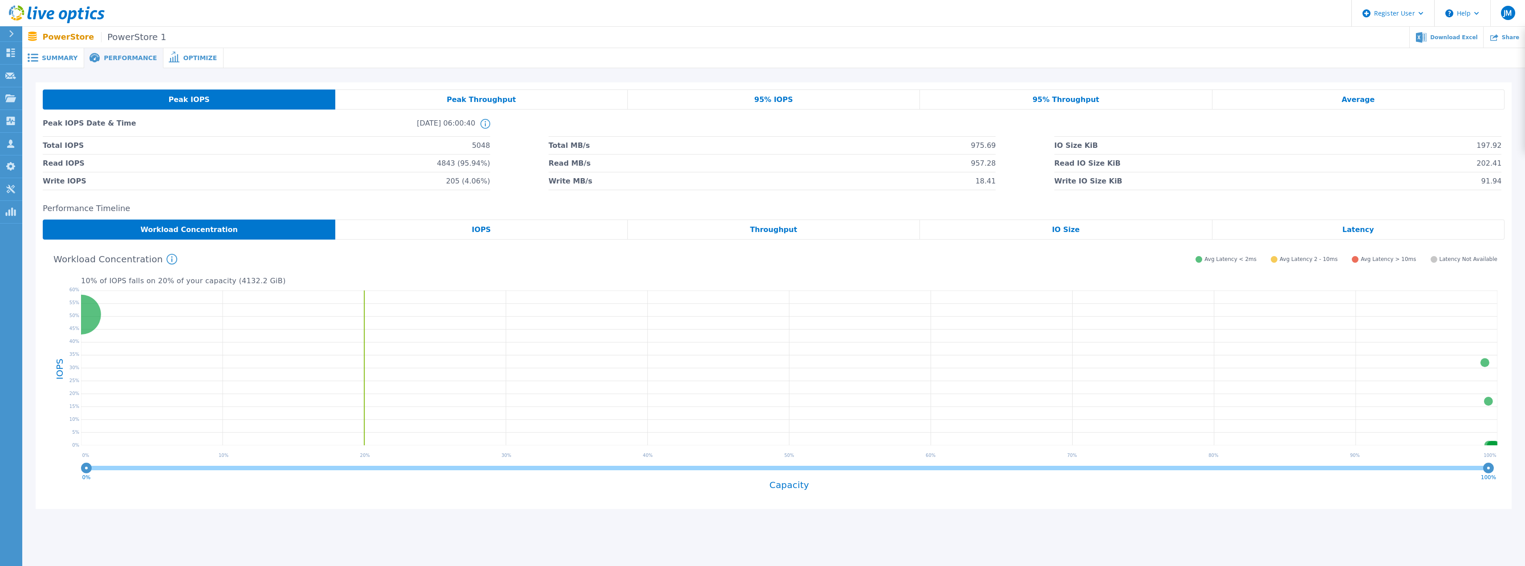
click at [183, 59] on span "Optimize" at bounding box center [200, 58] width 34 height 6
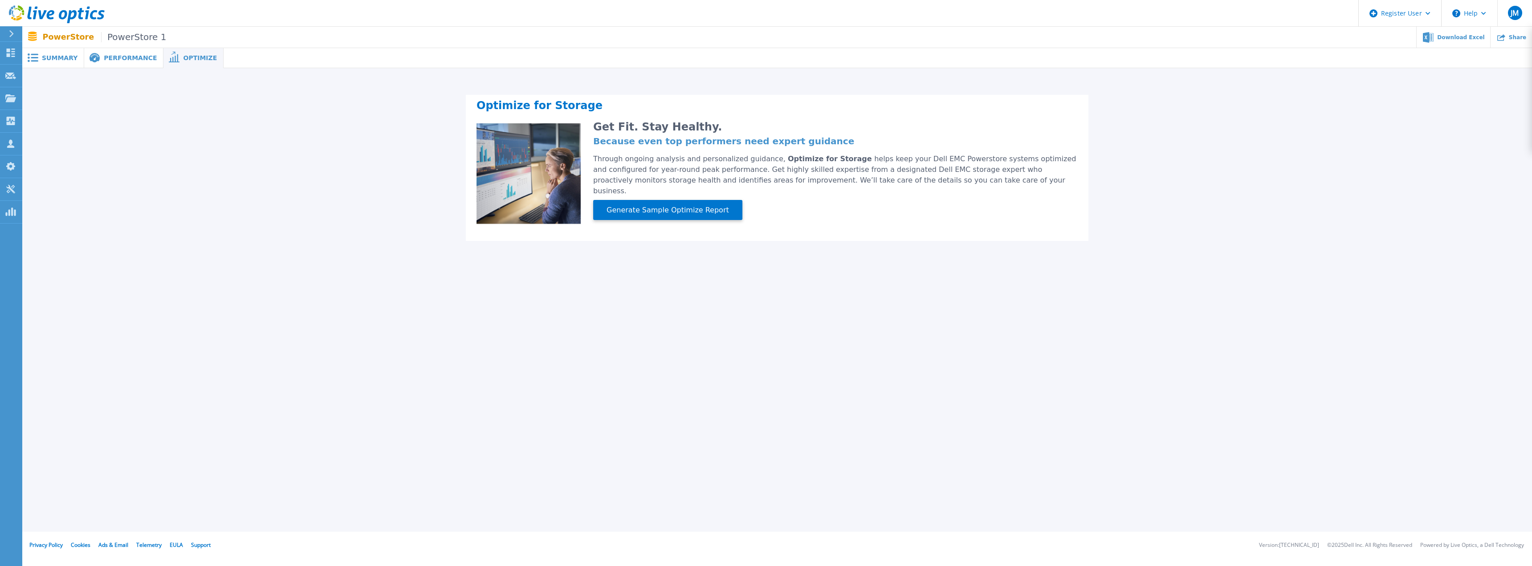
click at [126, 59] on span "Performance" at bounding box center [130, 58] width 53 height 6
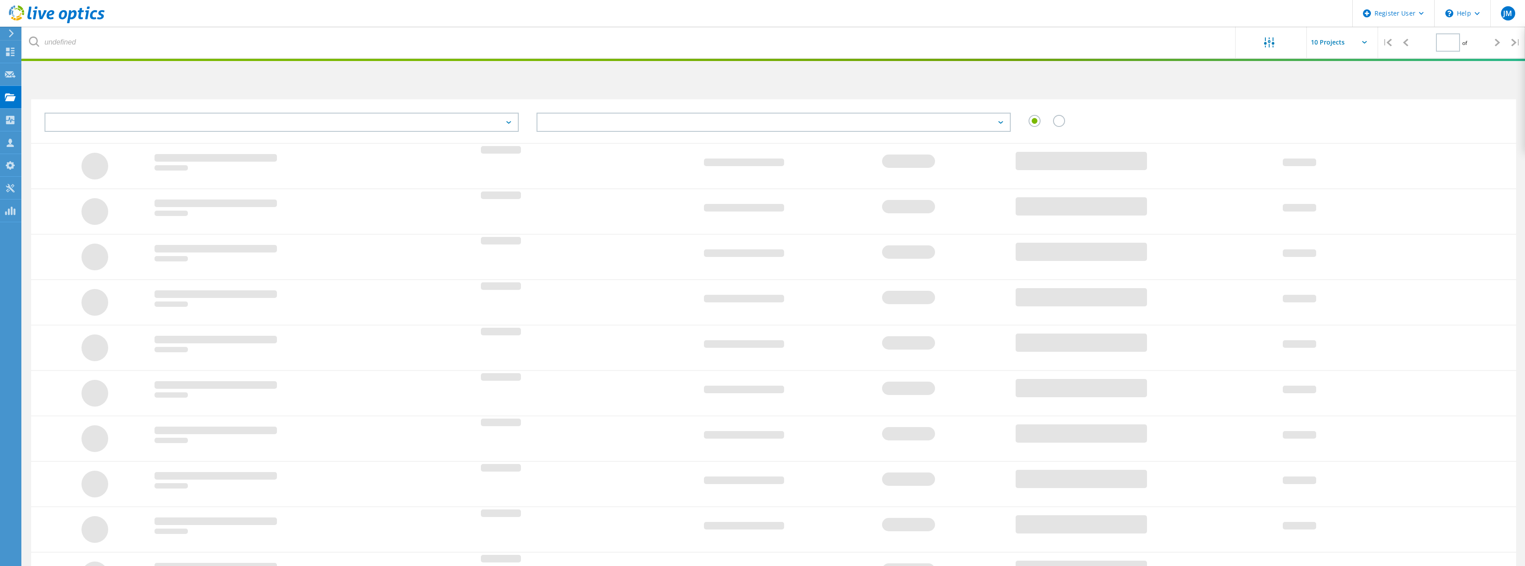
type input "1"
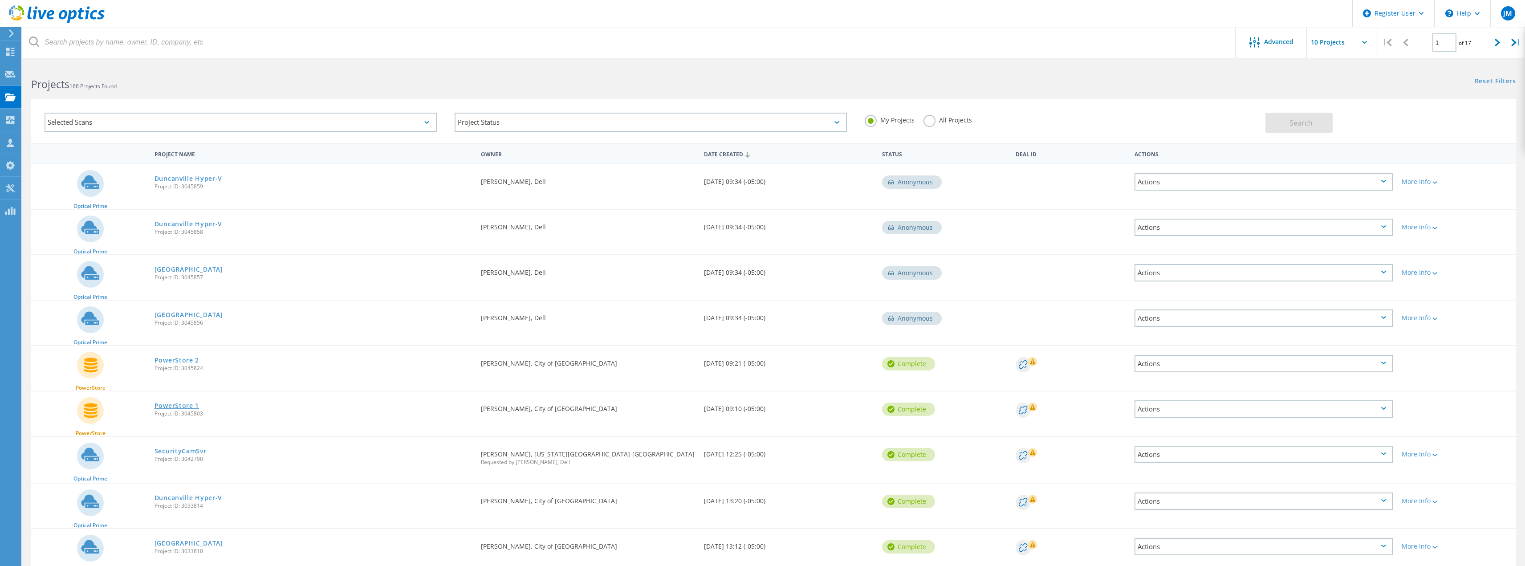
click at [188, 403] on link "PowerStore 1" at bounding box center [177, 406] width 45 height 6
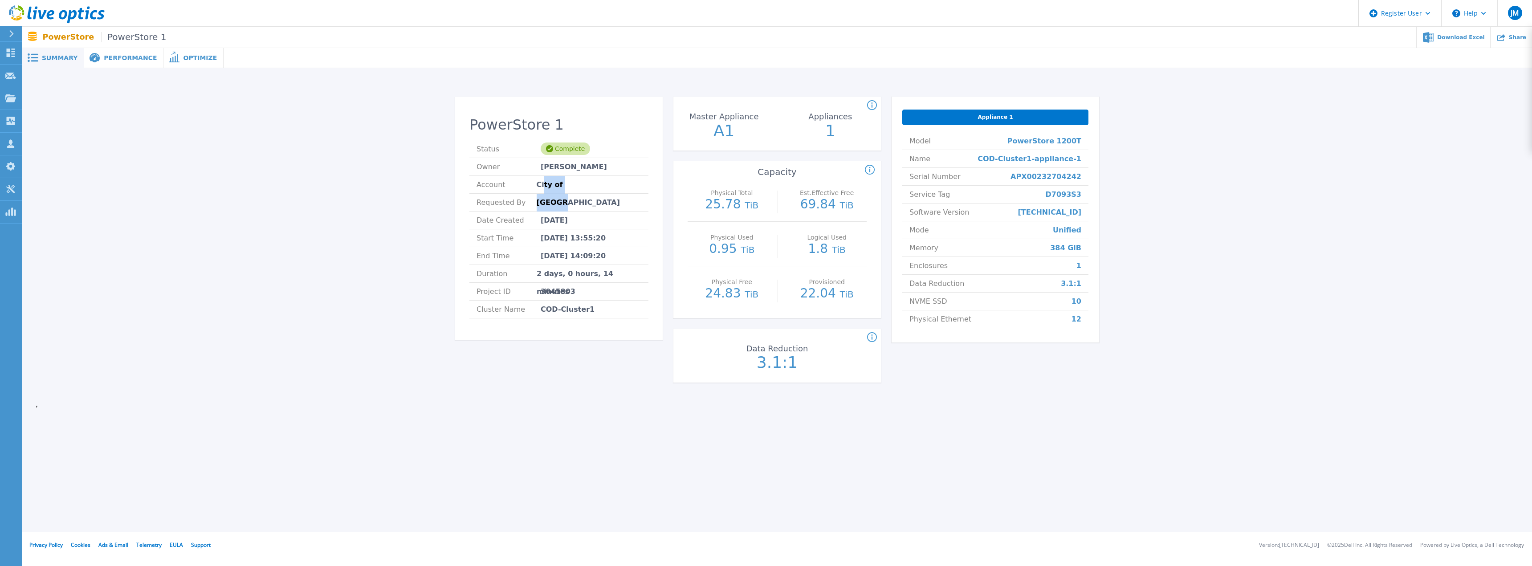
drag, startPoint x: 548, startPoint y: 186, endPoint x: 590, endPoint y: 187, distance: 41.4
click at [590, 187] on span "City of [GEOGRAPHIC_DATA]" at bounding box center [589, 184] width 105 height 17
drag, startPoint x: 583, startPoint y: 311, endPoint x: 536, endPoint y: 312, distance: 46.8
click at [536, 312] on li "Cluster Name COD-Cluster1" at bounding box center [558, 310] width 179 height 18
drag, startPoint x: 540, startPoint y: 270, endPoint x: 620, endPoint y: 269, distance: 80.1
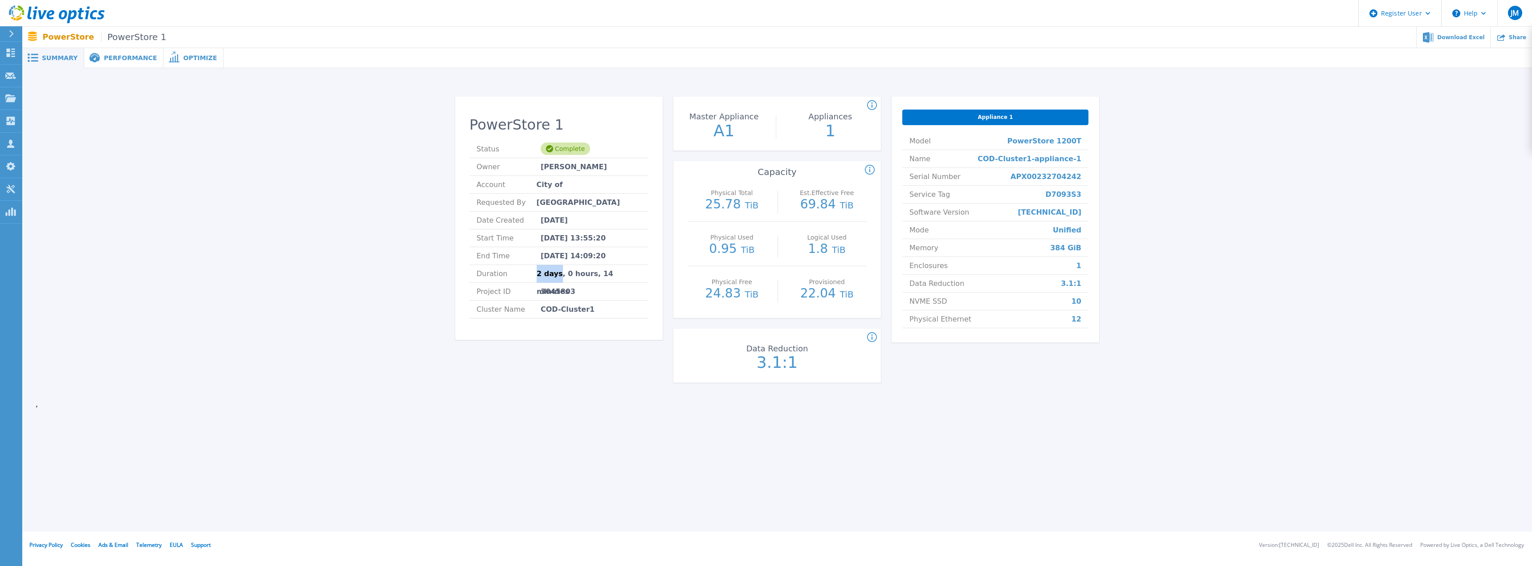
click at [612, 270] on li "Duration 2 days, 0 hours, 14 minutes" at bounding box center [558, 274] width 179 height 18
click at [620, 269] on span "2 days, 0 hours, 14 minutes" at bounding box center [589, 273] width 105 height 17
drag, startPoint x: 0, startPoint y: 0, endPoint x: 236, endPoint y: 313, distance: 392.3
click at [236, 313] on div "PowerStore 2 Status Complete Owner [PERSON_NAME] Account City of [GEOGRAPHIC_DA…" at bounding box center [777, 241] width 1483 height 318
drag, startPoint x: 1083, startPoint y: 143, endPoint x: 1022, endPoint y: 142, distance: 61.0
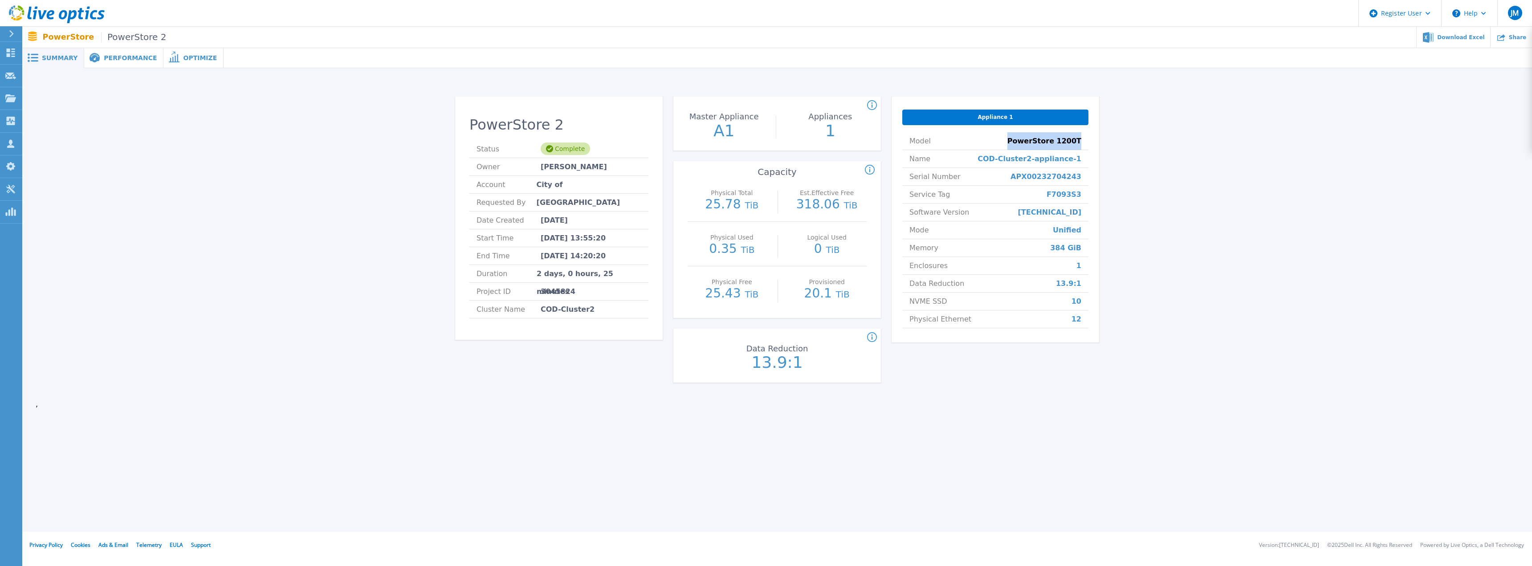
click at [1022, 142] on li "Model PowerStore 1200T" at bounding box center [995, 141] width 186 height 18
drag, startPoint x: 1022, startPoint y: 142, endPoint x: 1098, endPoint y: 142, distance: 76.6
click at [1098, 142] on div "Appliance 1 Model PowerStore 1200T Name COD-Cluster2-appliance-1 Serial Number …" at bounding box center [994, 220] width 207 height 246
